Goal: Navigation & Orientation: Find specific page/section

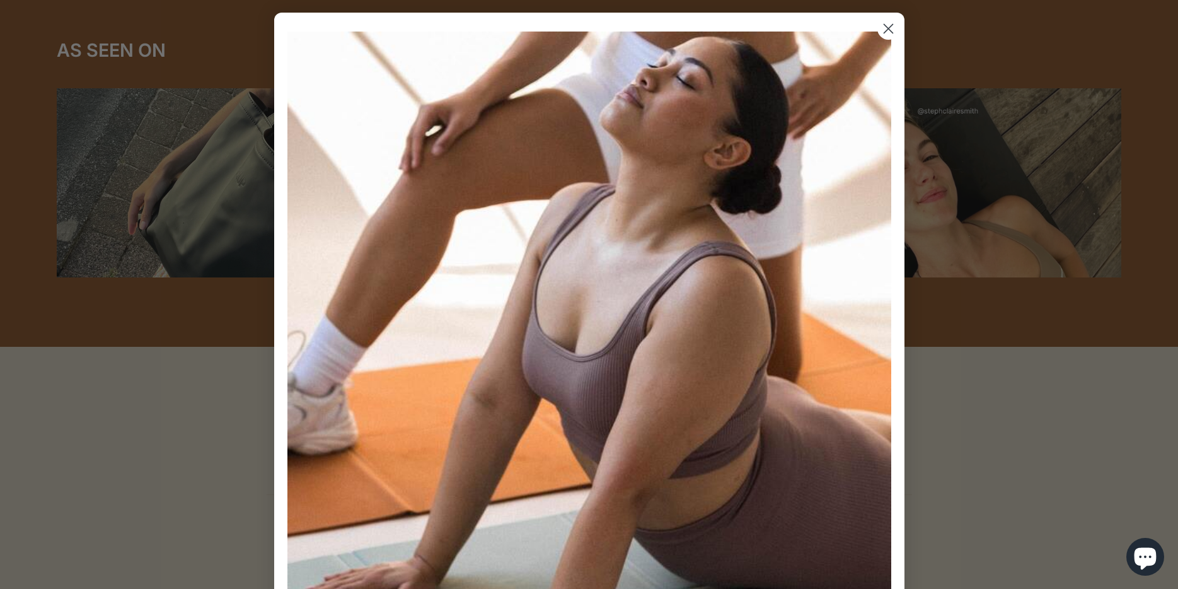
click at [885, 29] on circle "Close dialog" at bounding box center [888, 28] width 21 height 21
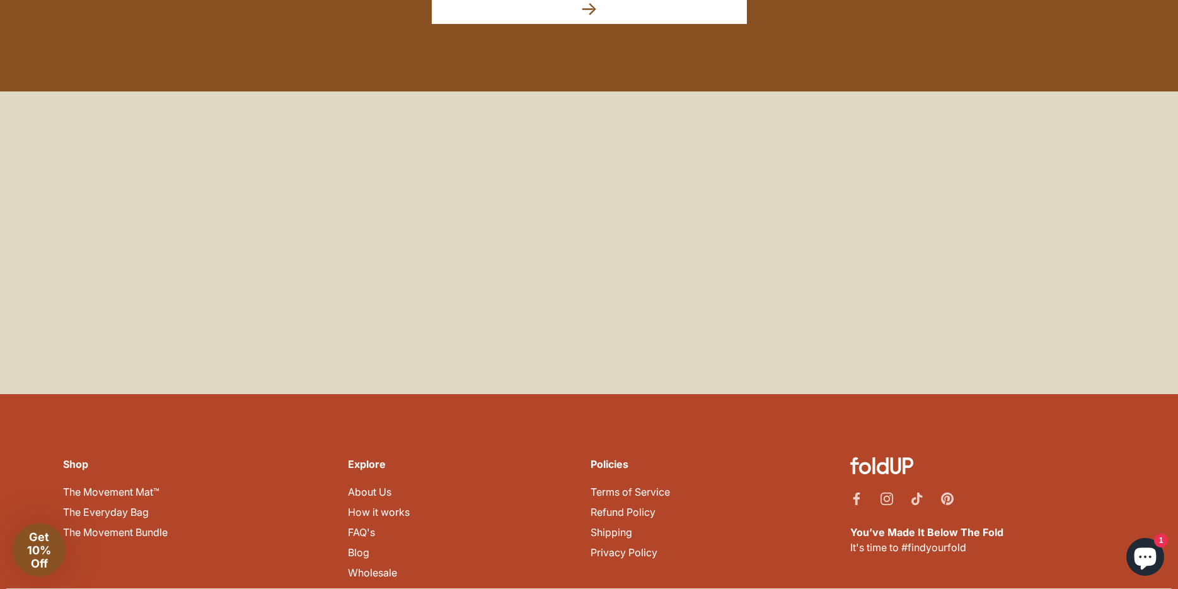
scroll to position [5559, 0]
click at [884, 491] on li "Instagram" at bounding box center [887, 498] width 13 height 15
click at [886, 492] on icon "Instagram" at bounding box center [887, 498] width 13 height 13
click at [856, 492] on icon "Facebook" at bounding box center [857, 498] width 7 height 13
click at [548, 437] on div "Shop The Movement Mat™ The Everyday Bag The Movement Bundle Explore About Us Ho…" at bounding box center [589, 522] width 1078 height 256
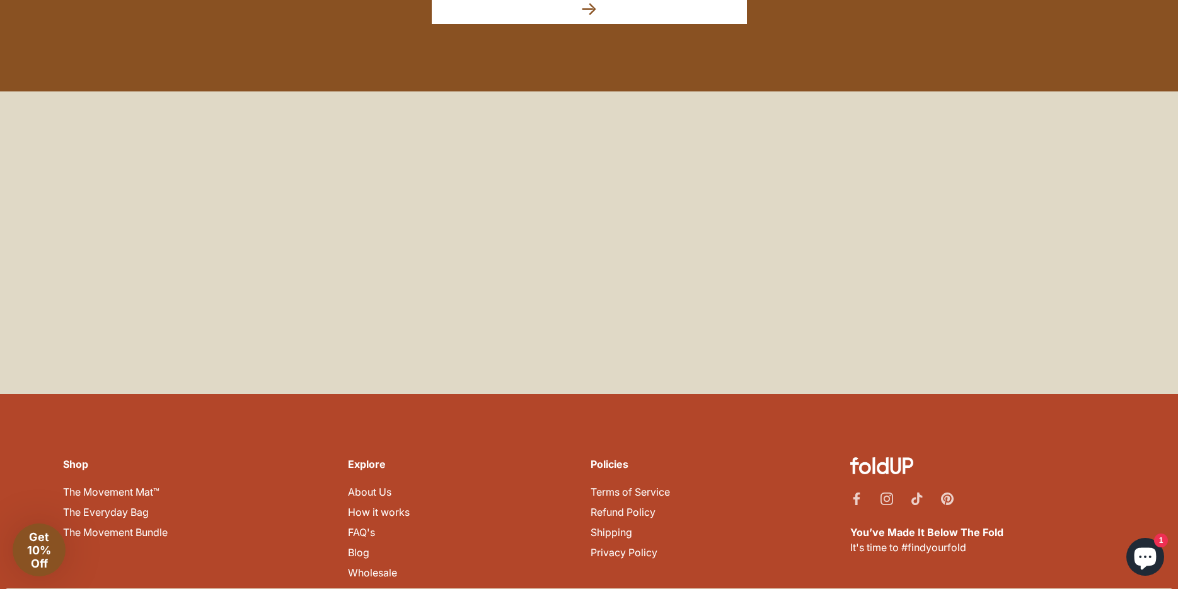
click at [378, 586] on link "Contact Us" at bounding box center [374, 592] width 52 height 13
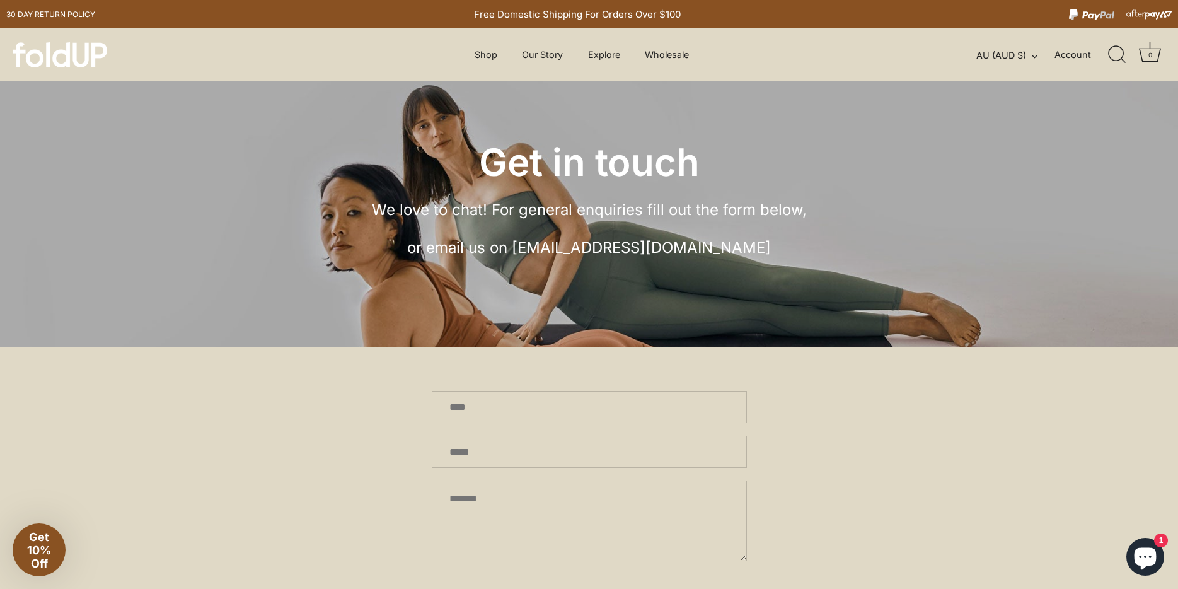
click at [50, 54] on img at bounding box center [60, 54] width 95 height 25
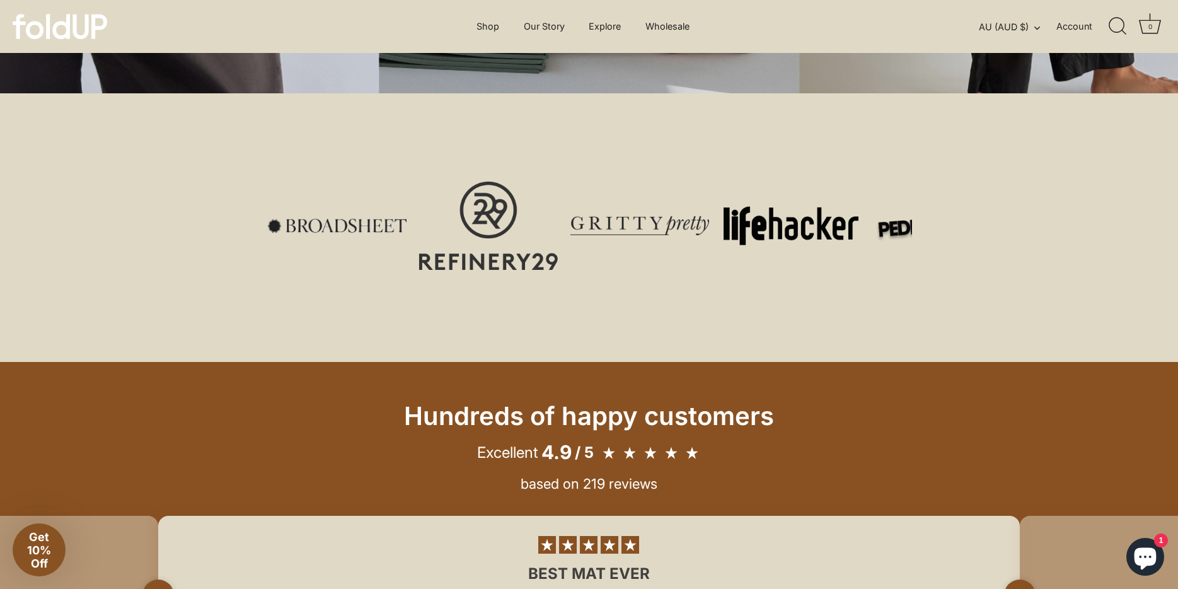
scroll to position [358, 0]
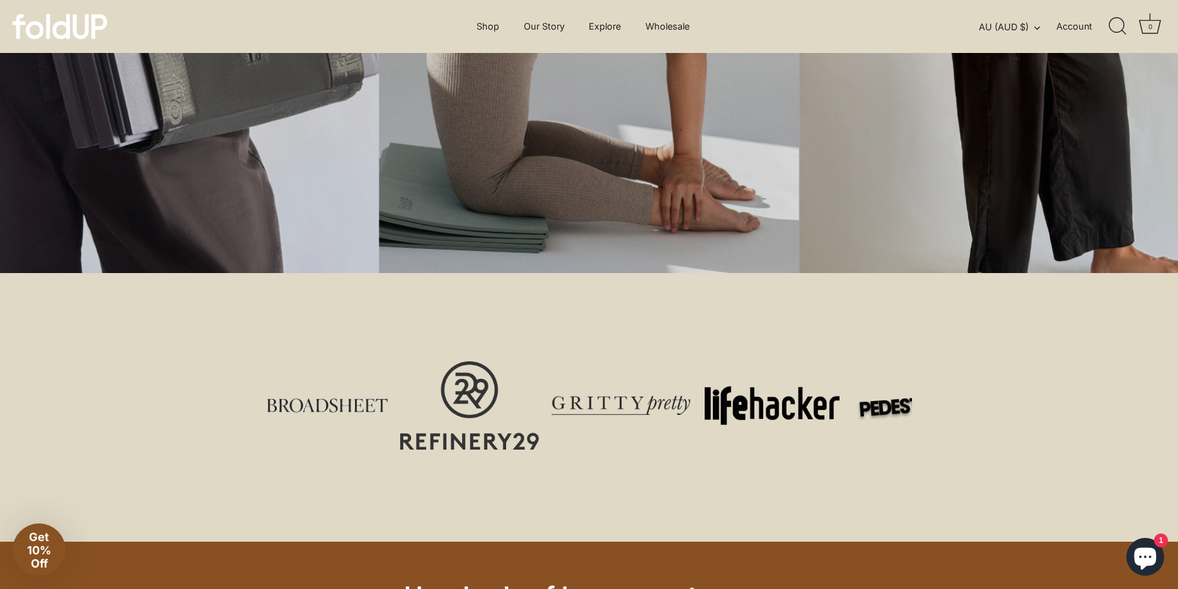
click at [982, 34] on div "Currency AU (AUD $) Australia (AUD $) Canada (CAD $) Denmark (DKK kr.) France (…" at bounding box center [1078, 27] width 199 height 28
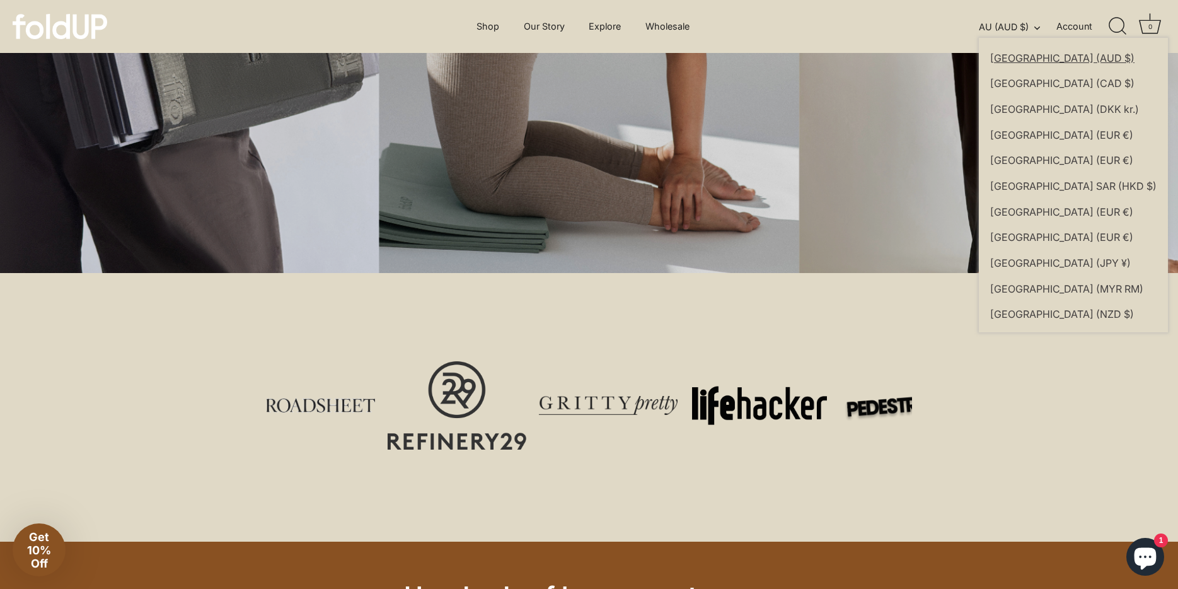
click at [993, 29] on button "AU (AUD $)" at bounding box center [1016, 26] width 75 height 11
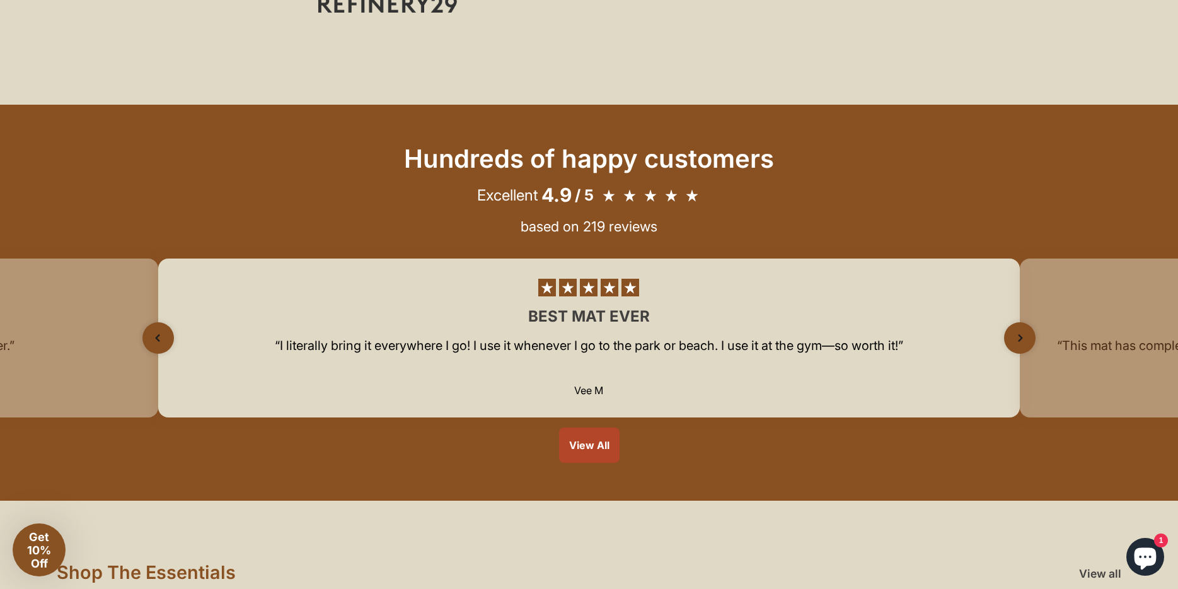
scroll to position [764, 0]
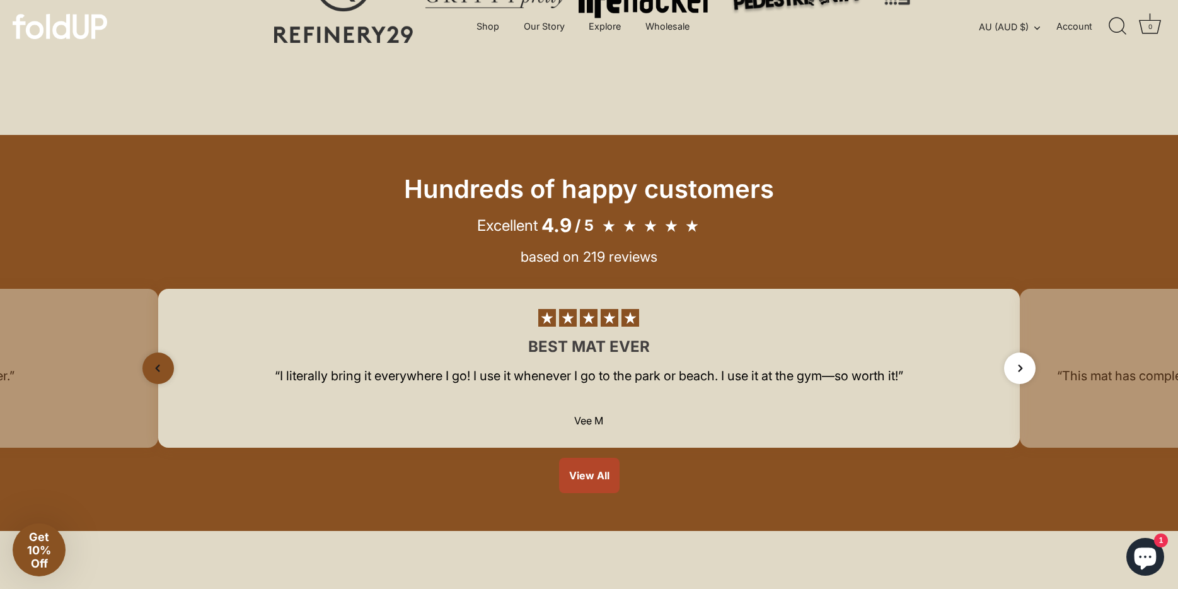
click at [1021, 366] on icon "Next slide" at bounding box center [1021, 368] width 18 height 18
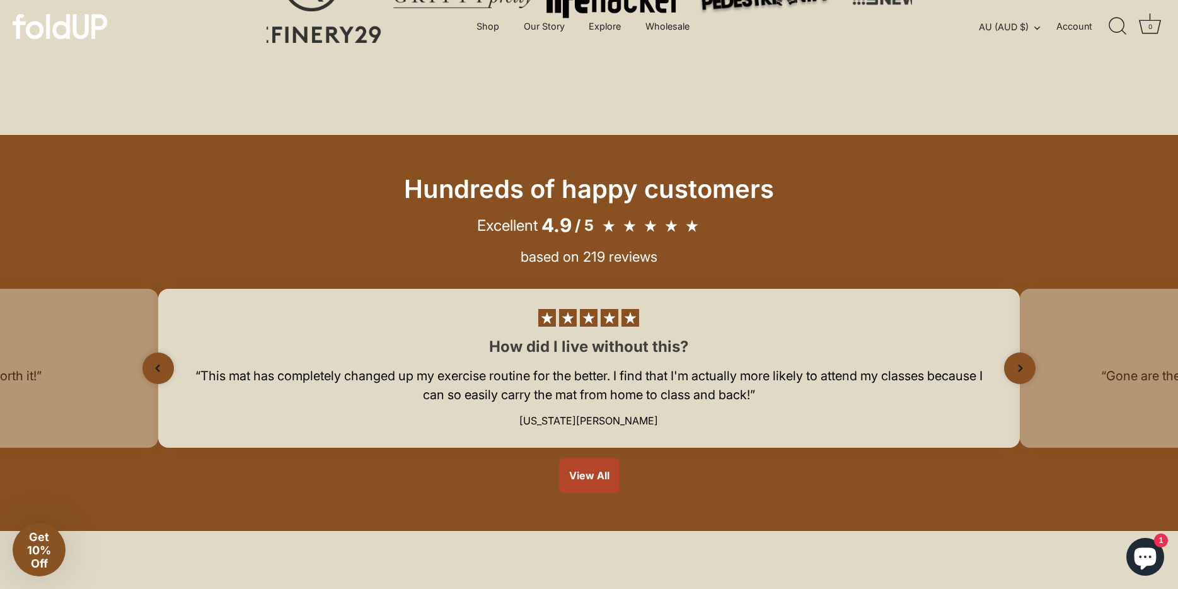
click at [656, 226] on rect at bounding box center [651, 226] width 18 height 18
click at [596, 455] on div "Hundreds of happy customers Excellent 4.9 / 5 Vee M" at bounding box center [589, 333] width 1178 height 396
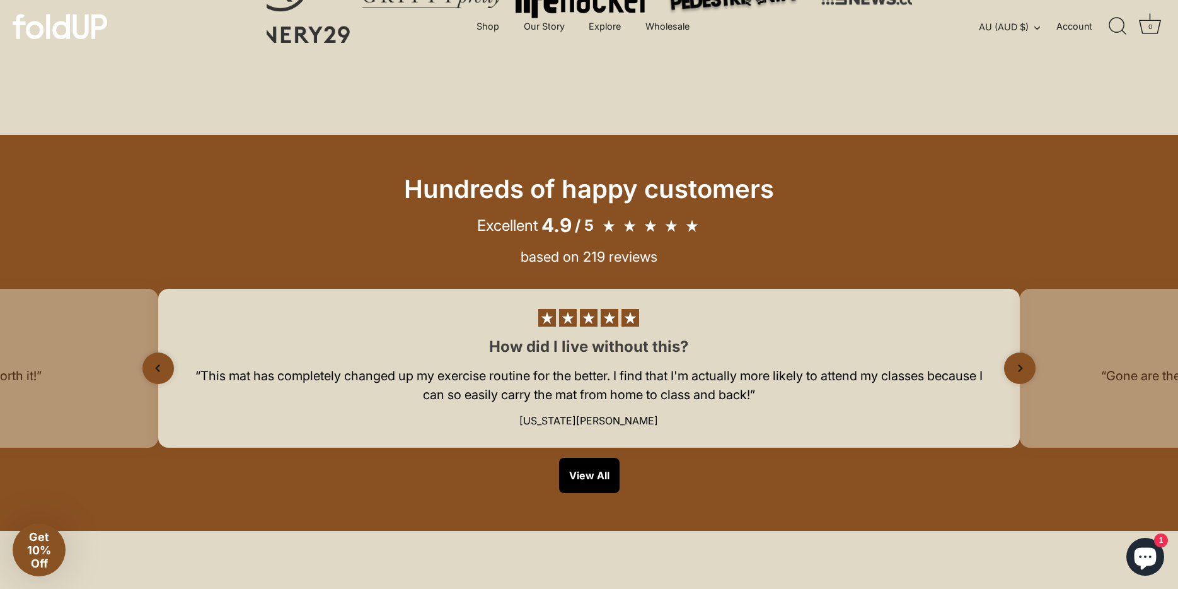
click at [593, 470] on link "View All" at bounding box center [589, 475] width 61 height 35
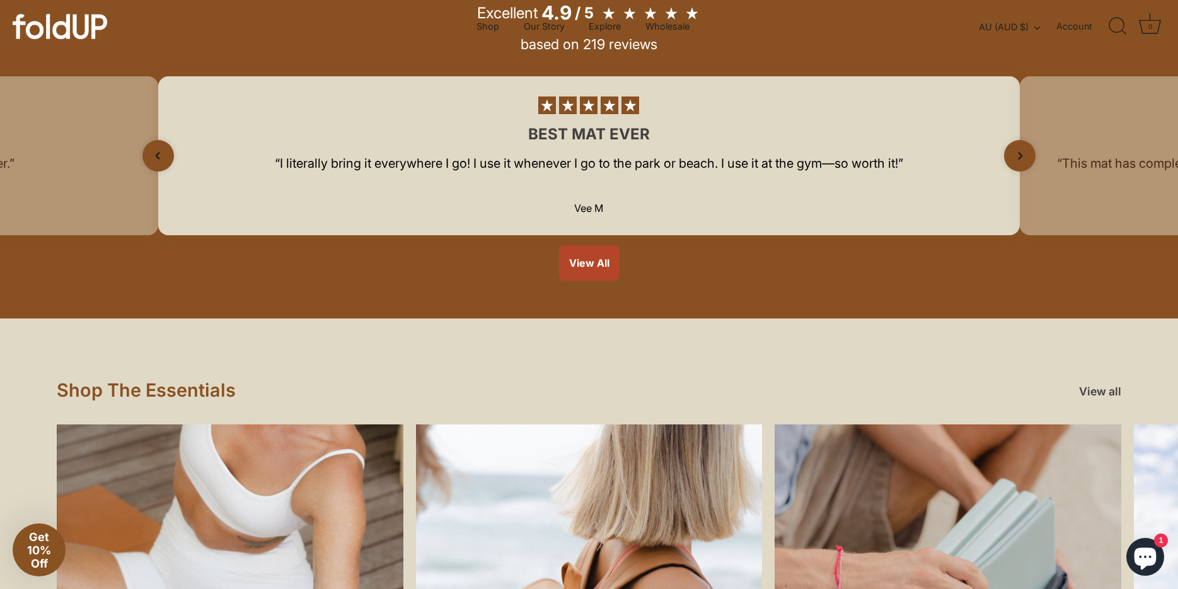
scroll to position [934, 0]
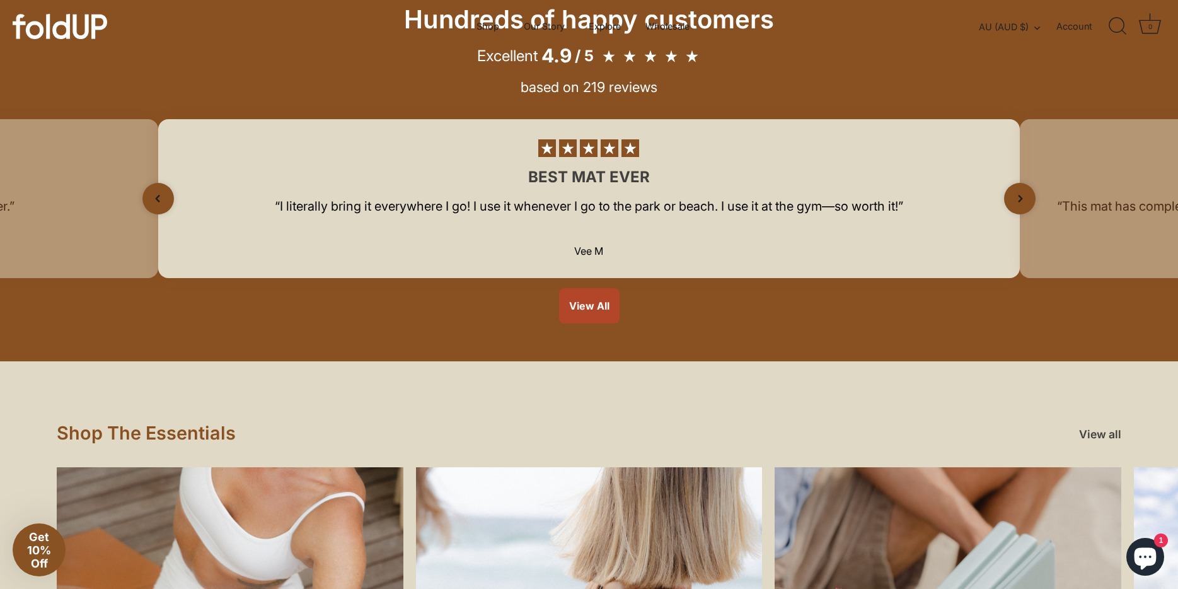
click at [582, 146] on rect at bounding box center [589, 148] width 18 height 18
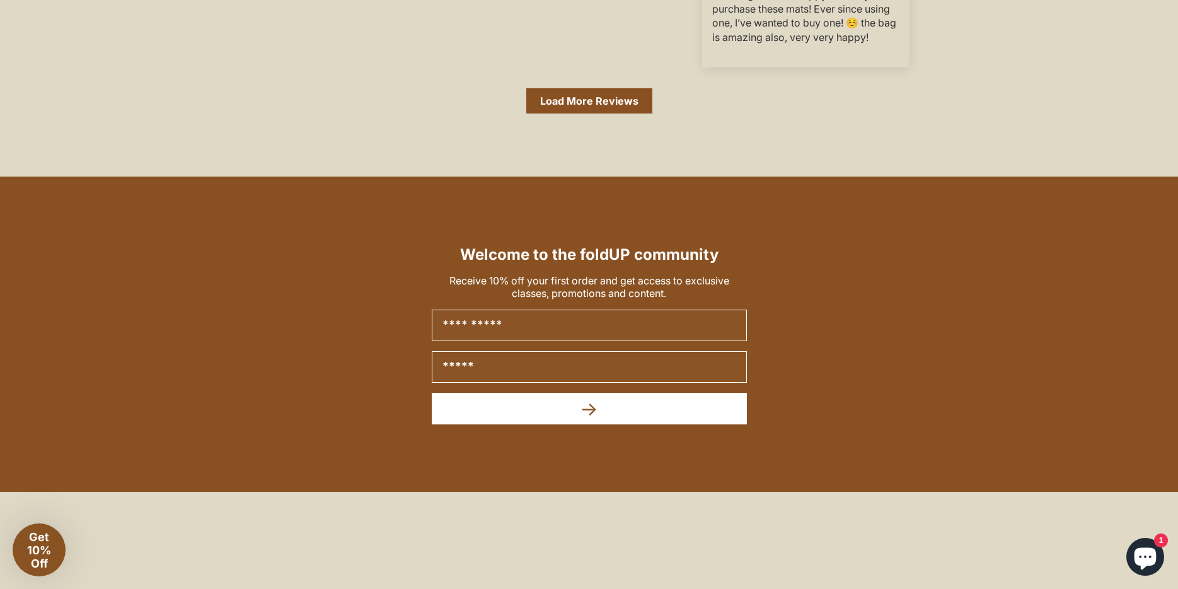
scroll to position [5428, 0]
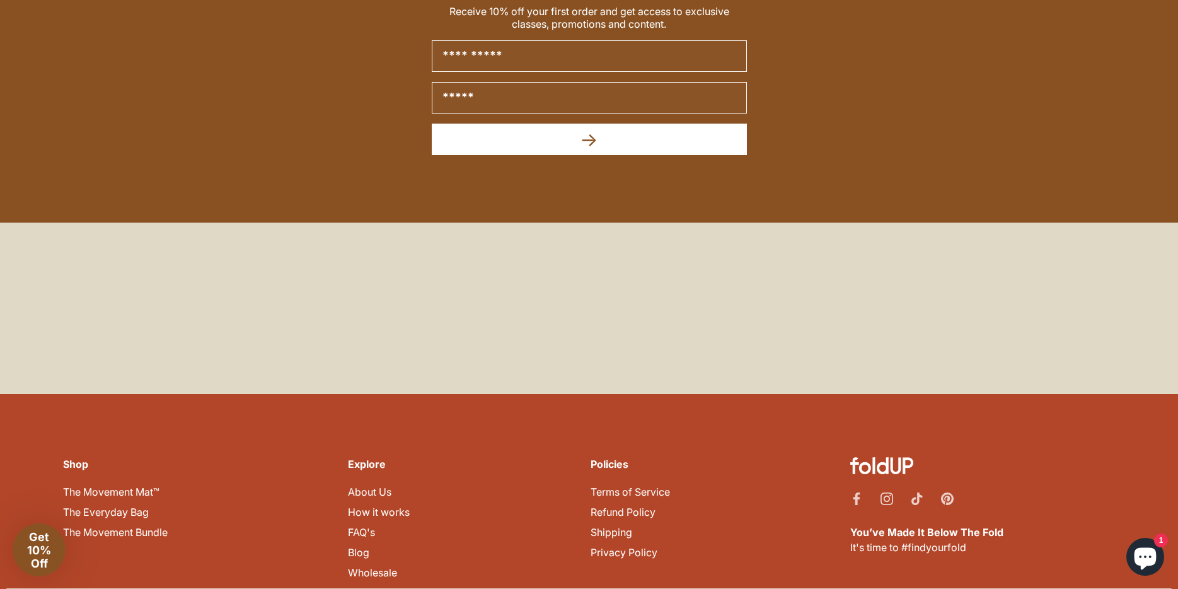
click at [603, 526] on link "Shipping" at bounding box center [612, 532] width 42 height 13
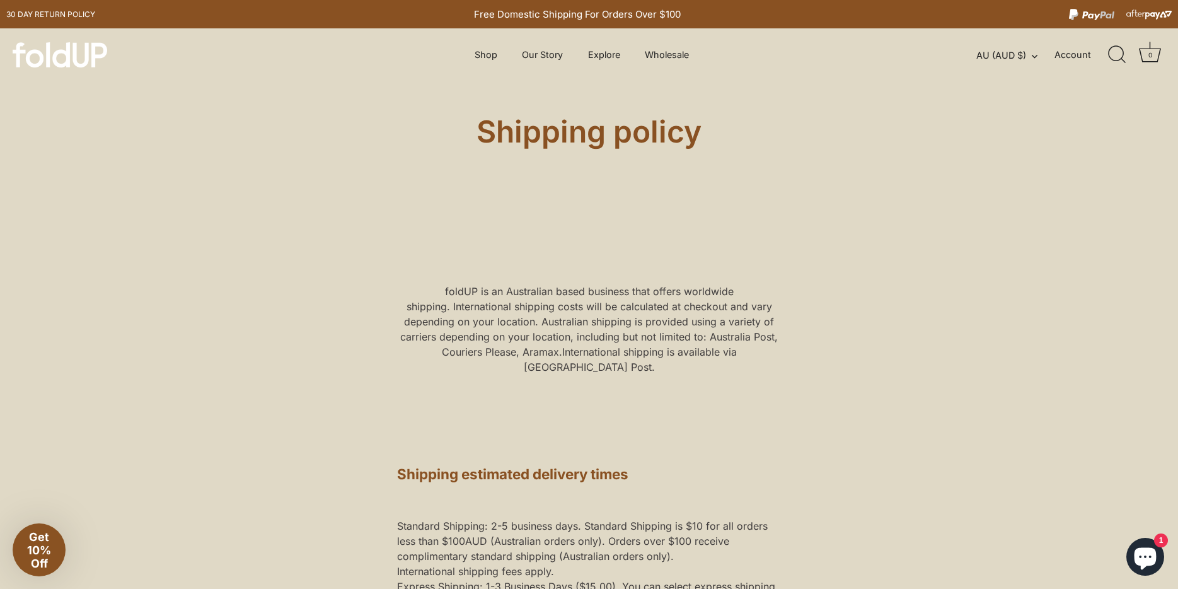
scroll to position [3, 0]
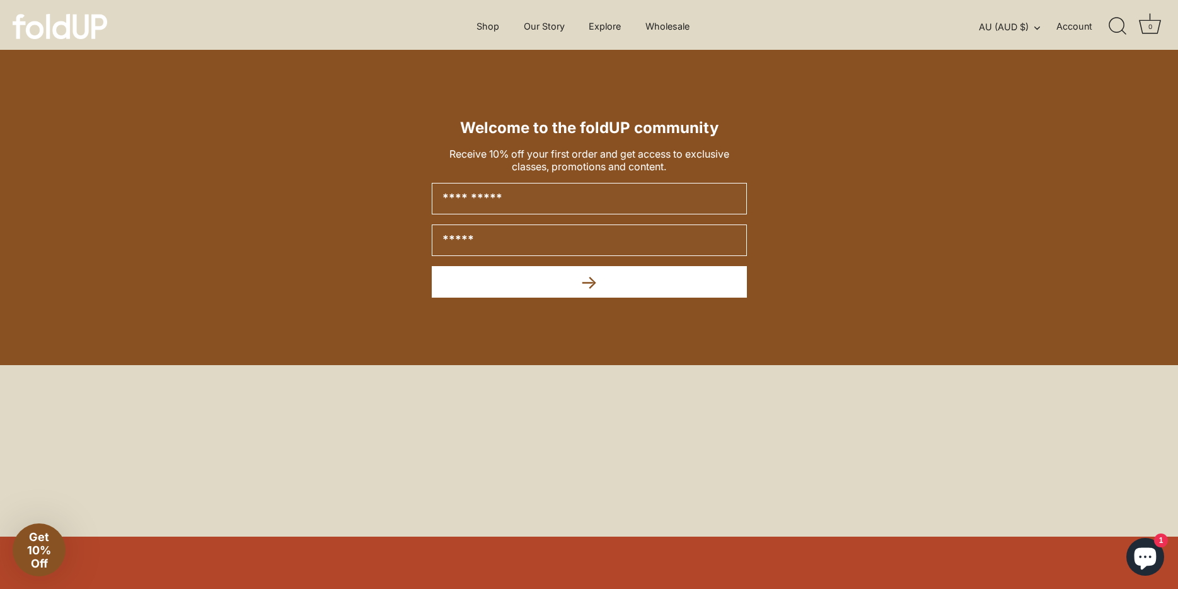
scroll to position [5428, 0]
